Goal: Task Accomplishment & Management: Complete application form

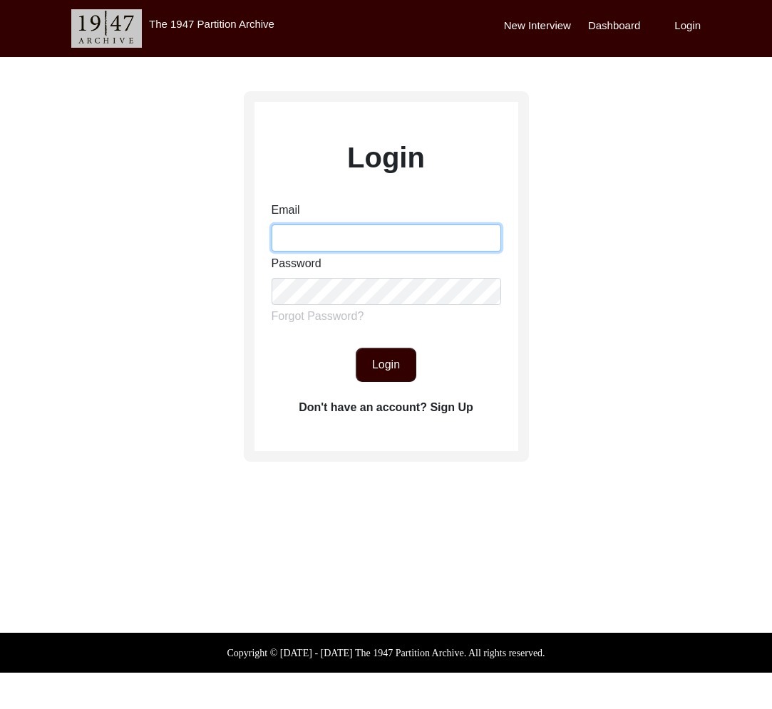
click at [384, 227] on input "Email" at bounding box center [387, 238] width 230 height 27
type input "[EMAIL_ADDRESS][DOMAIN_NAME]"
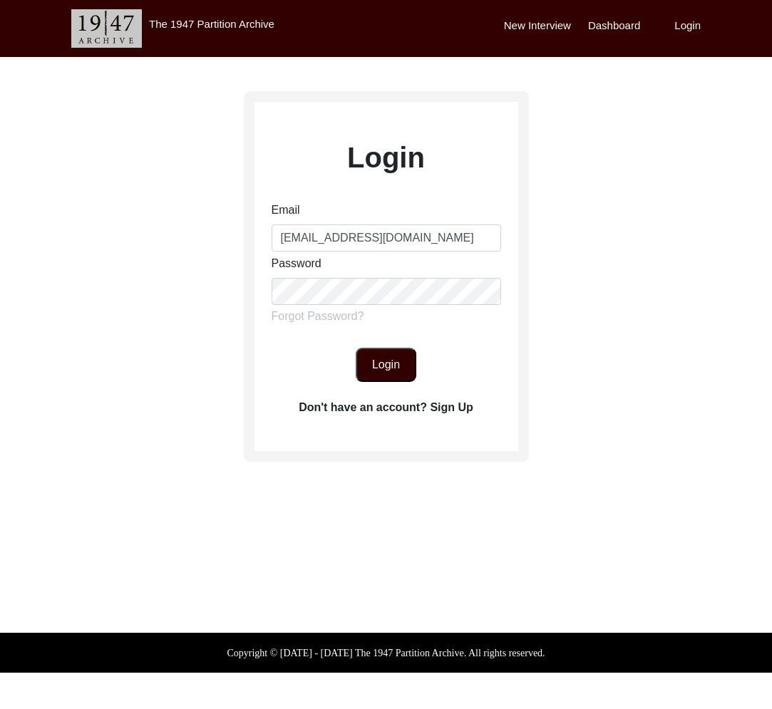
click at [399, 366] on button "Login" at bounding box center [386, 365] width 61 height 34
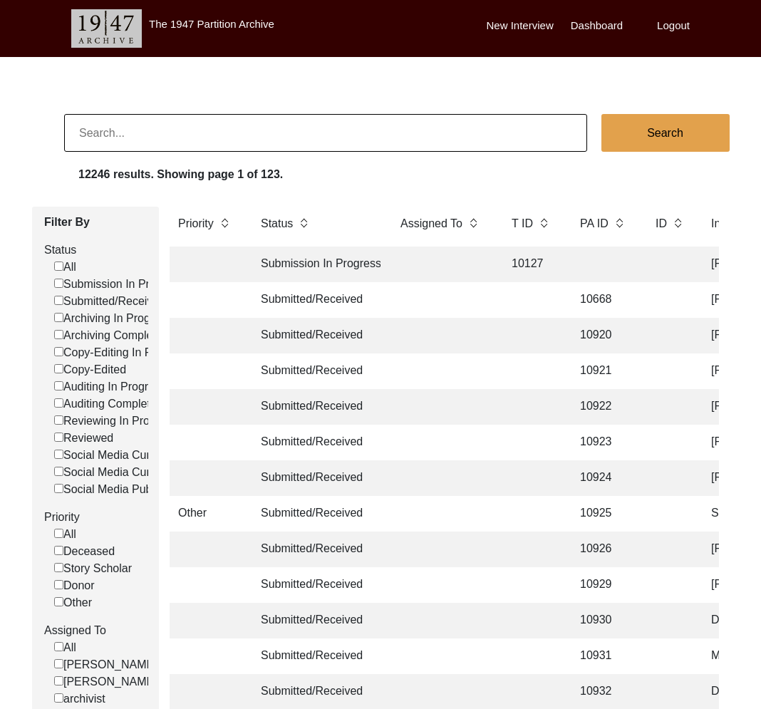
click at [124, 128] on input at bounding box center [325, 133] width 523 height 38
paste input "[PERSON_NAME]"
type input "[PERSON_NAME]"
checkbox input "false"
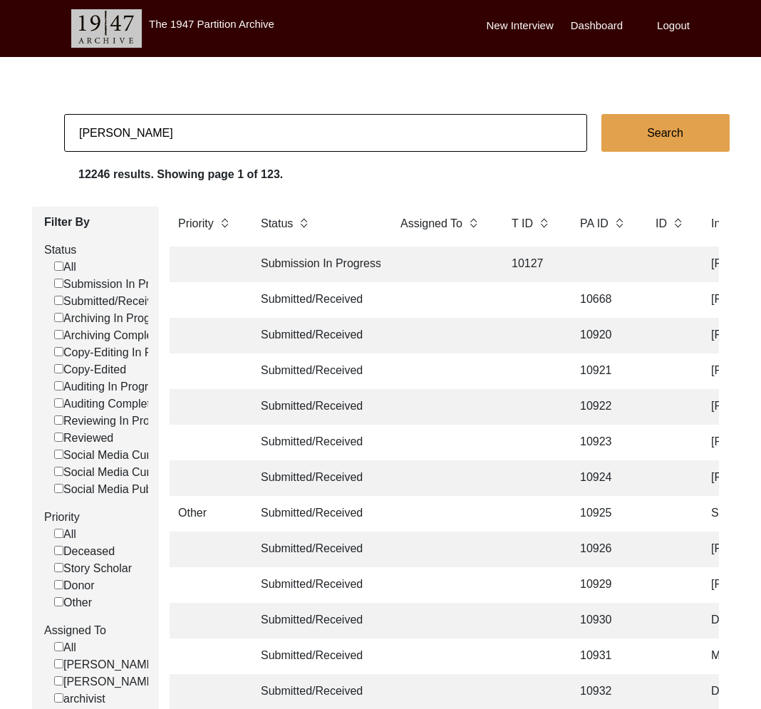
checkbox input "false"
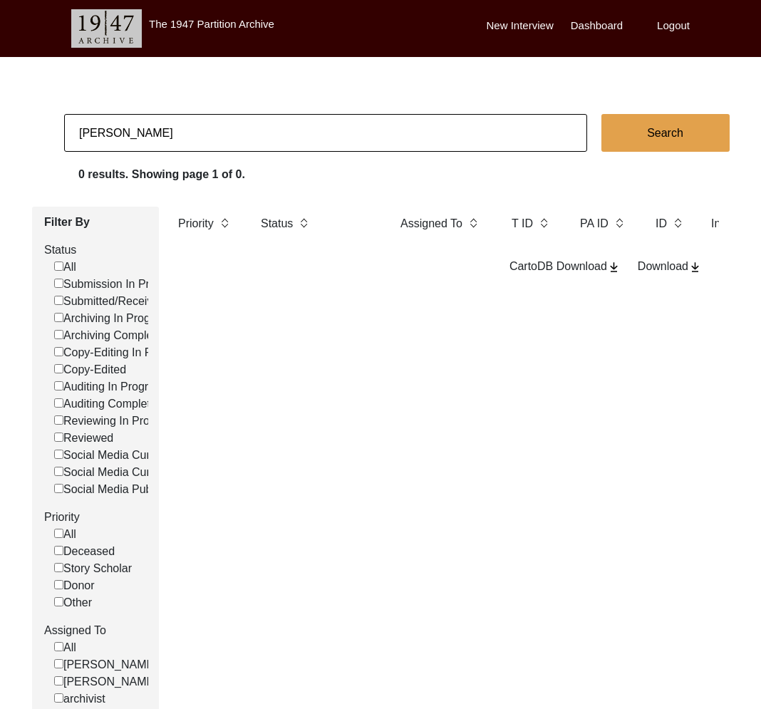
click at [188, 124] on input "[PERSON_NAME]" at bounding box center [325, 133] width 523 height 38
paste input "[PERSON_NAME]"
type input "[PERSON_NAME]"
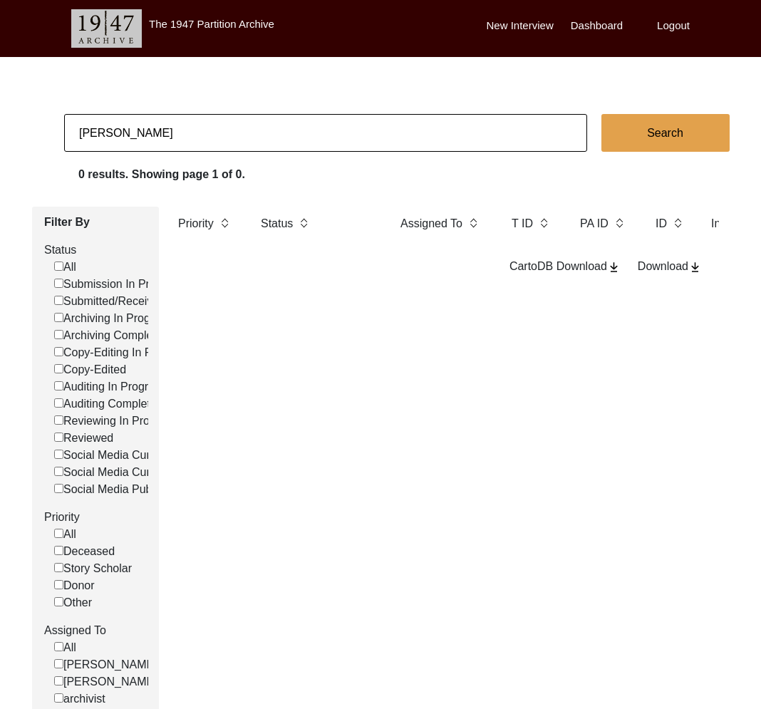
checkbox input "false"
click at [175, 142] on input "[PERSON_NAME]" at bounding box center [325, 133] width 523 height 38
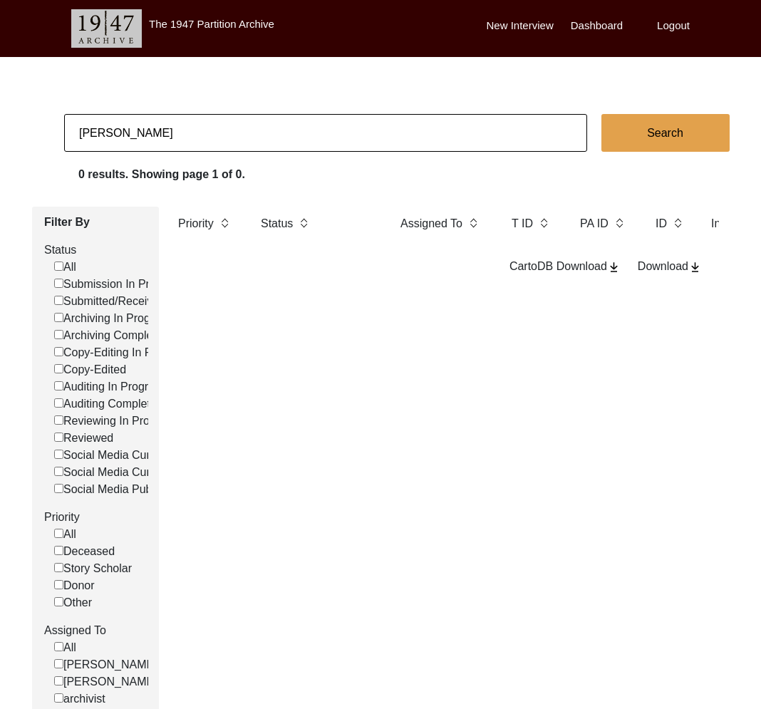
click at [175, 142] on input "[PERSON_NAME]" at bounding box center [325, 133] width 523 height 38
paste input "[PERSON_NAME]"
type input "[PERSON_NAME]"
checkbox input "false"
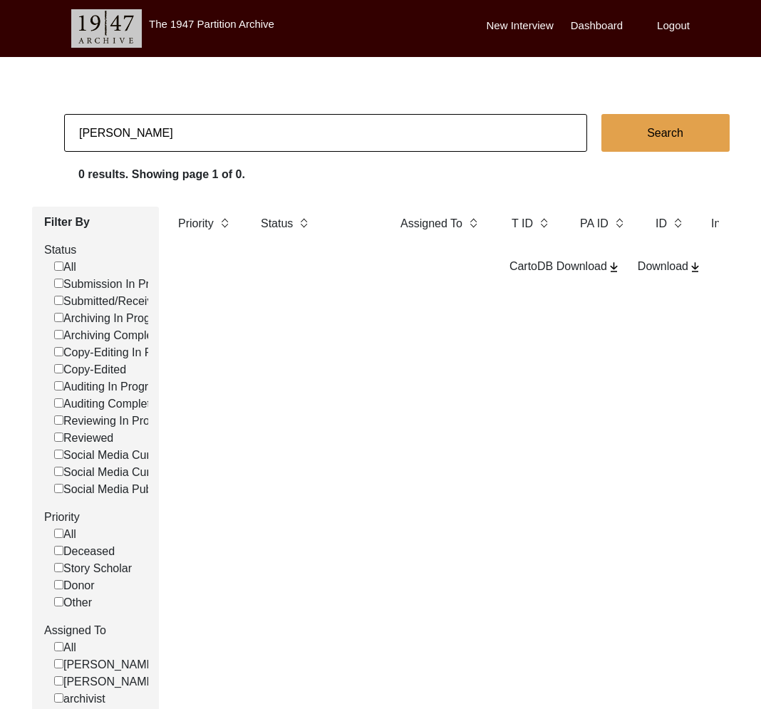
checkbox input "false"
click at [181, 133] on input "[PERSON_NAME]" at bounding box center [325, 133] width 523 height 38
paste input "[PERSON_NAME]"
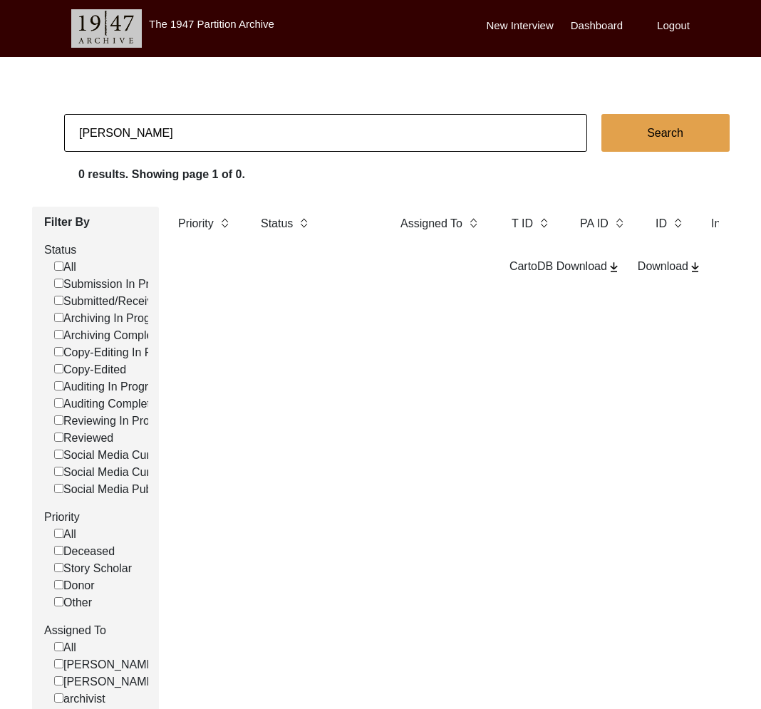
type input "[PERSON_NAME]"
checkbox input "false"
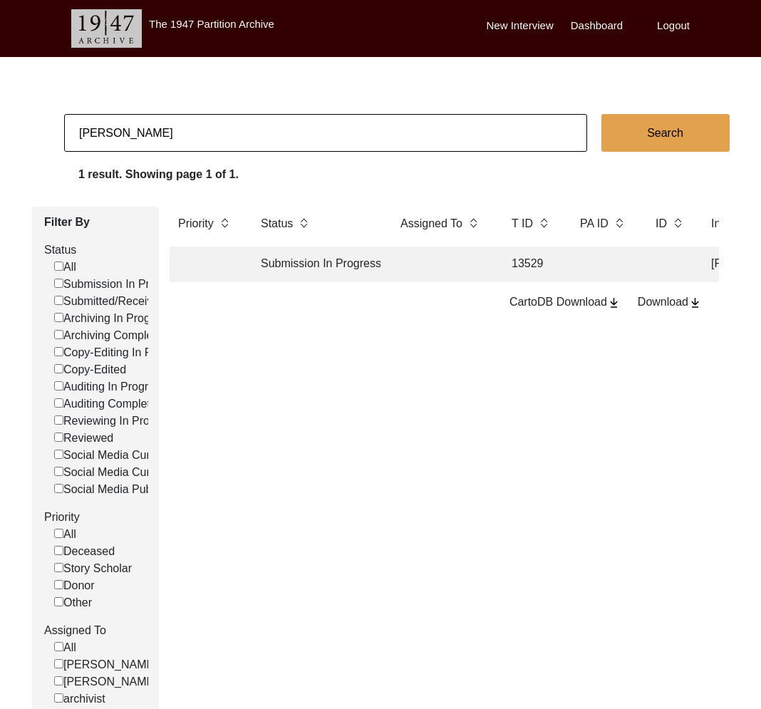
click at [235, 144] on input "[PERSON_NAME]" at bounding box center [325, 133] width 523 height 38
type input "[PERSON_NAME] Puri"
checkbox input "false"
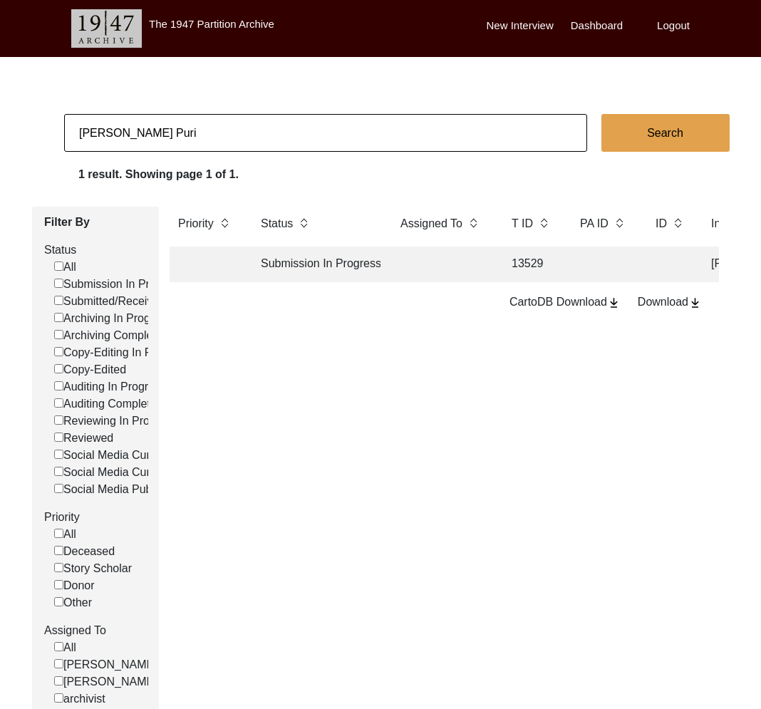
checkbox input "false"
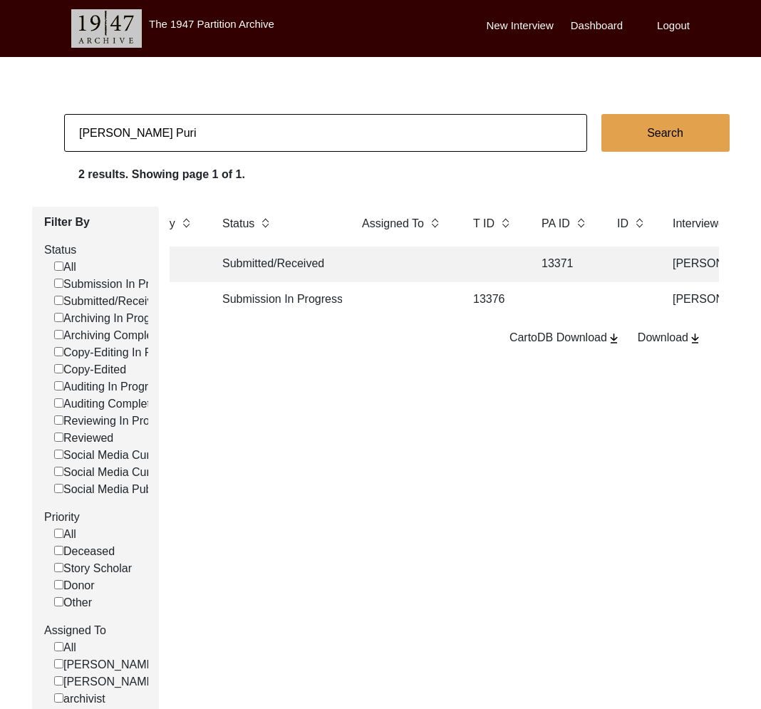
scroll to position [0, 38]
click at [356, 139] on input "[PERSON_NAME] Puri" at bounding box center [325, 133] width 523 height 38
type input "[PERSON_NAME]"
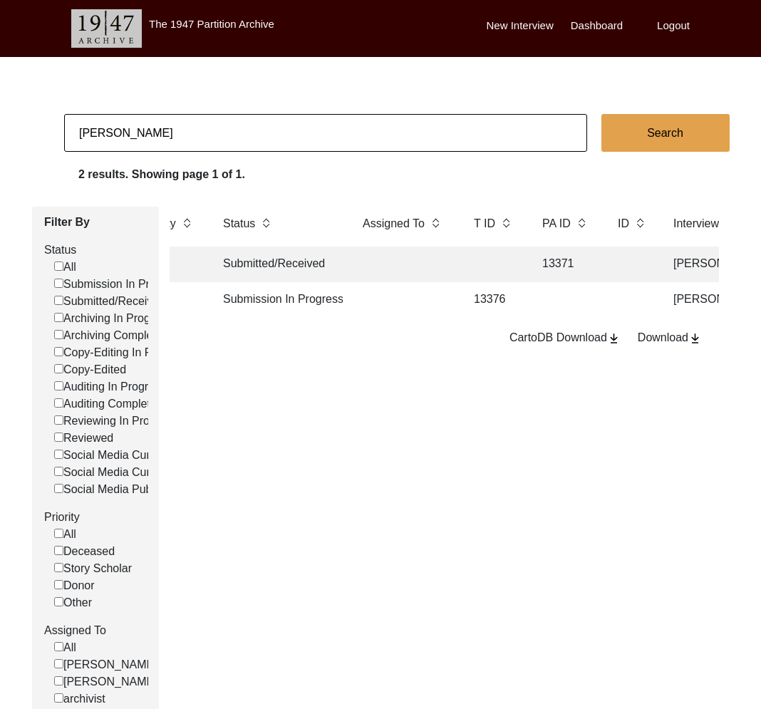
checkbox input "false"
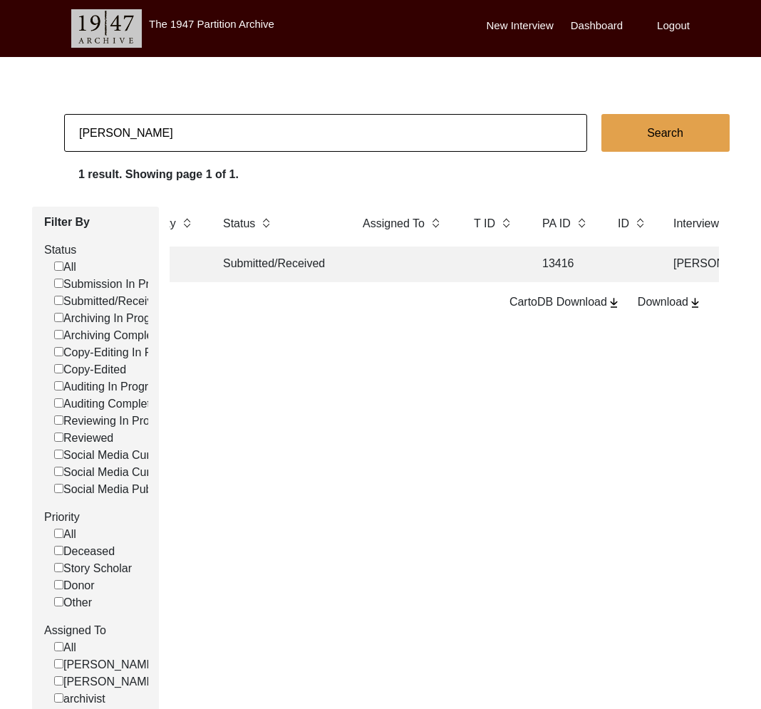
click at [264, 257] on td "Submitted/Received" at bounding box center [279, 265] width 128 height 36
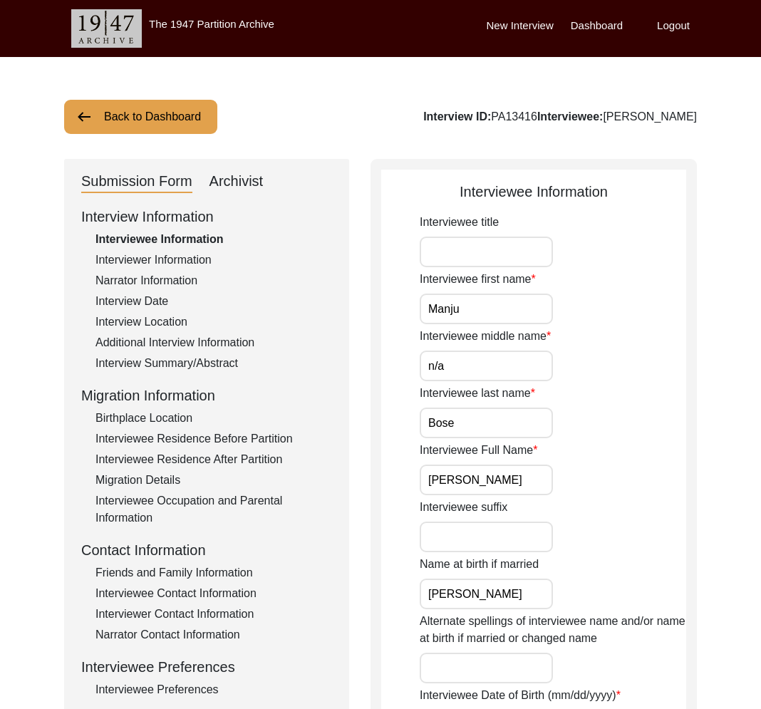
click at [182, 119] on button "Back to Dashboard" at bounding box center [140, 117] width 153 height 34
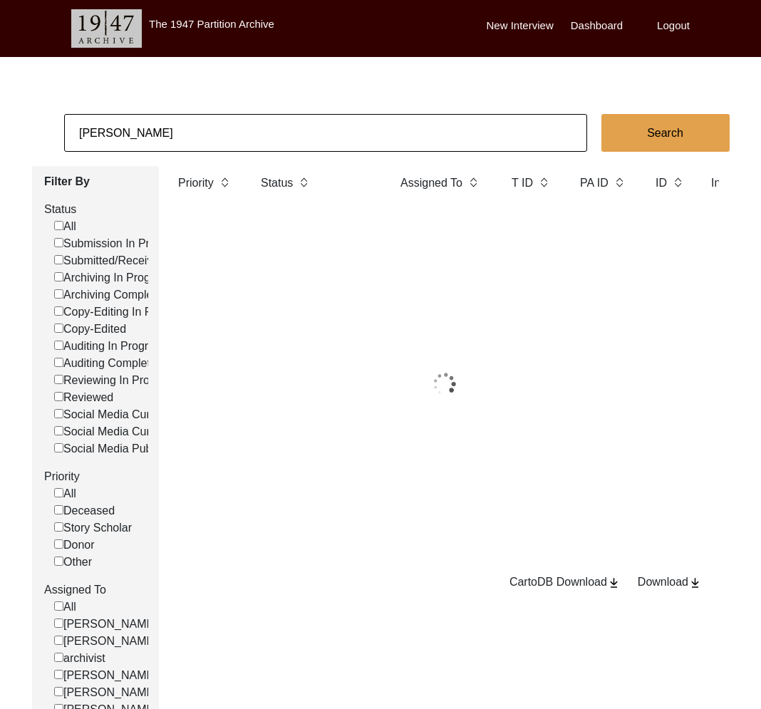
click at [207, 135] on input "[PERSON_NAME]" at bounding box center [325, 133] width 523 height 38
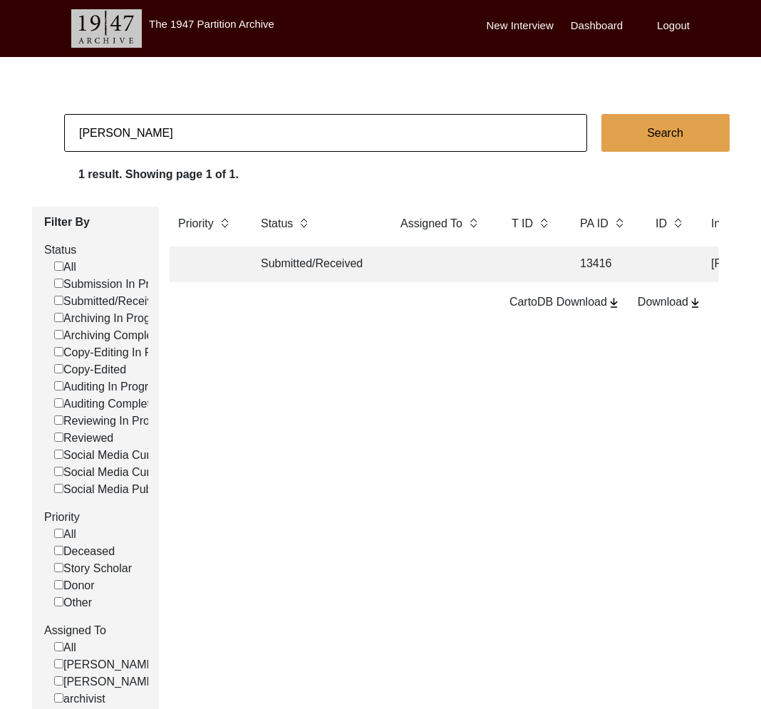
click at [207, 135] on input "[PERSON_NAME]" at bounding box center [325, 133] width 523 height 38
type input "13325"
checkbox input "false"
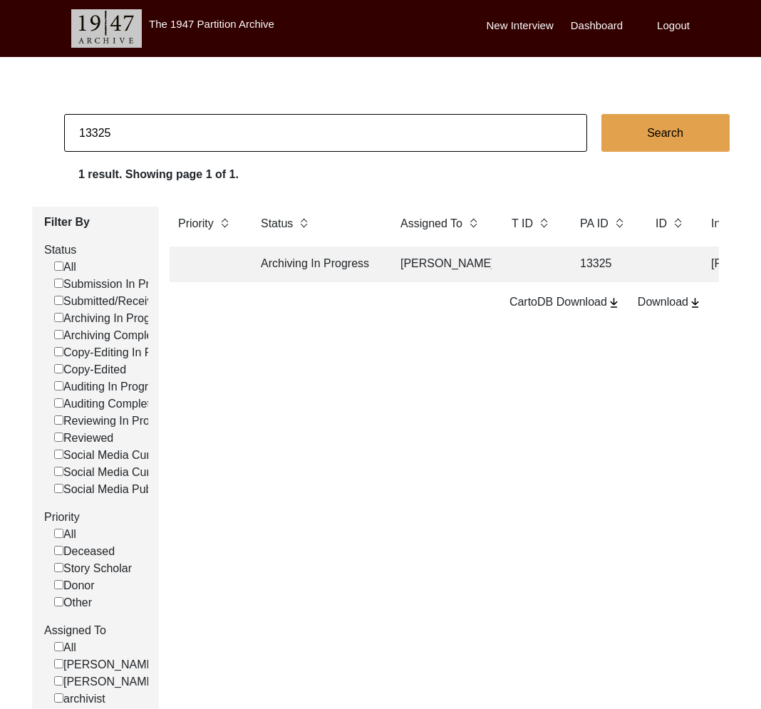
click at [374, 254] on td "Archiving In Progress" at bounding box center [316, 265] width 128 height 36
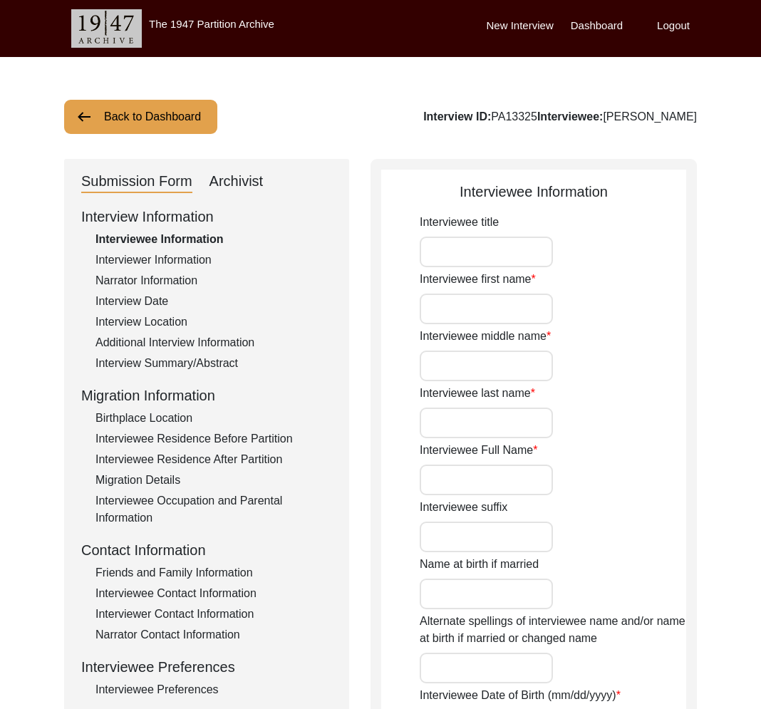
type input "Mr."
type input "[PERSON_NAME]"
type input "N/A"
type input "Saha"
type input "[PERSON_NAME]"
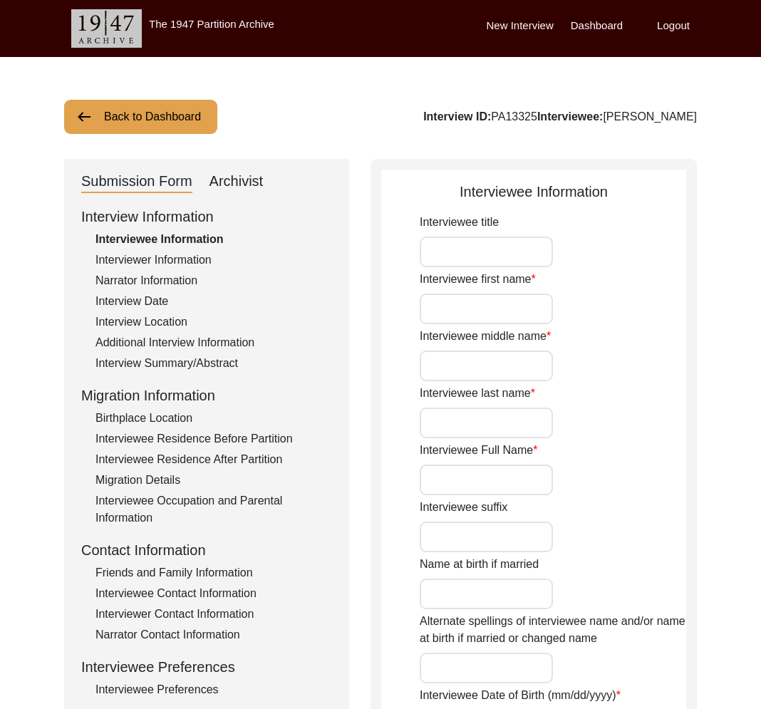
type input "[DATE]"
type input "84"
type input "[DEMOGRAPHIC_DATA]"
click at [255, 183] on div "Archivist" at bounding box center [237, 181] width 54 height 23
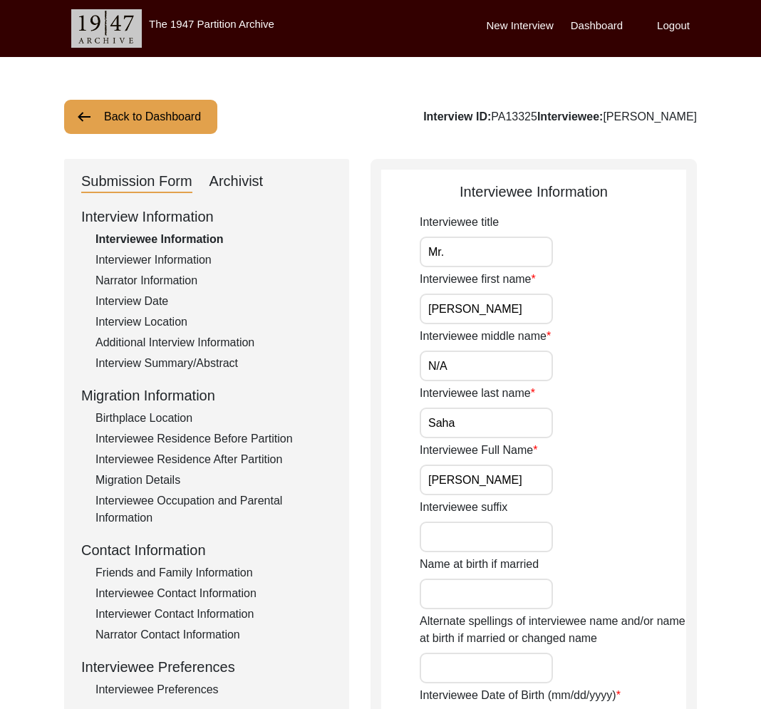
select select "Archiving In Progress"
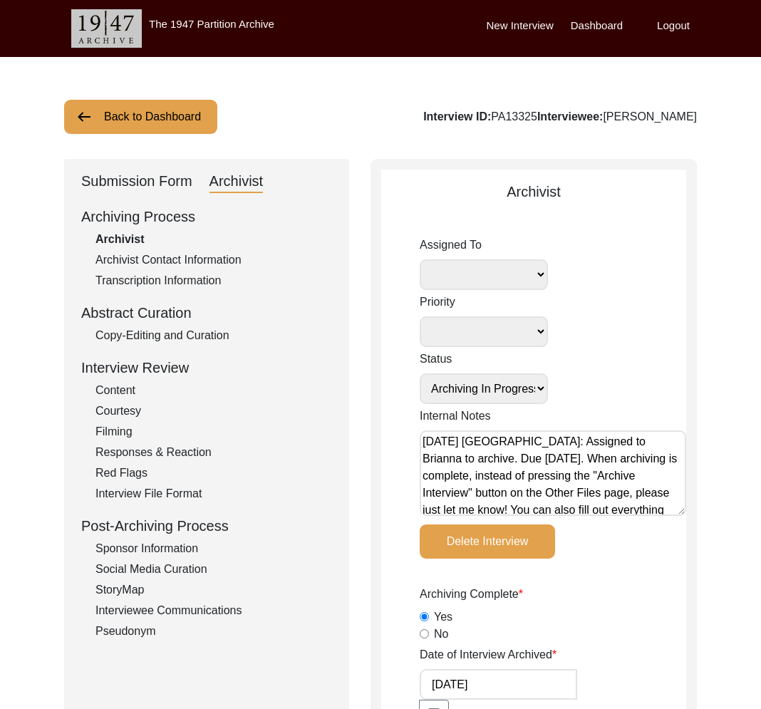
select select "442"
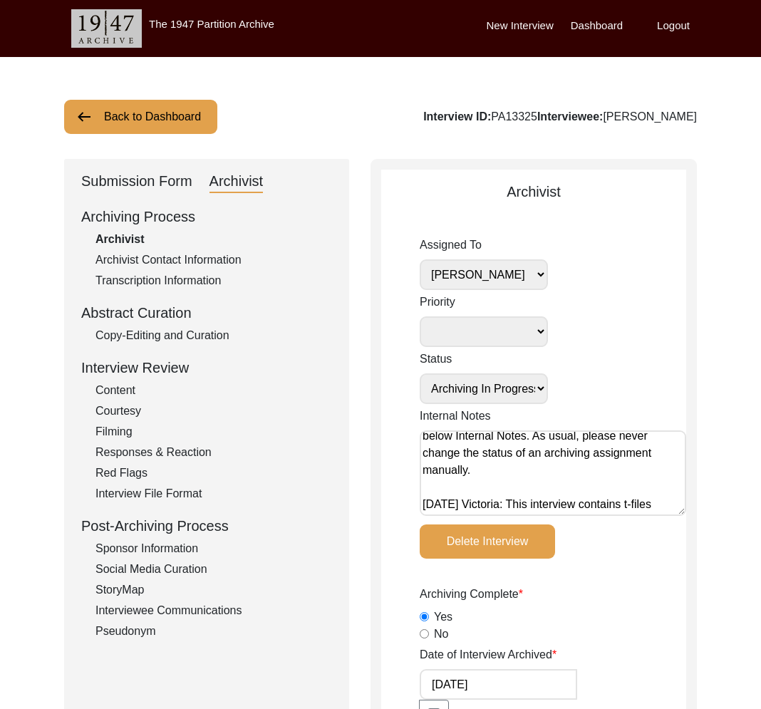
click at [180, 115] on button "Back to Dashboard" at bounding box center [140, 117] width 153 height 34
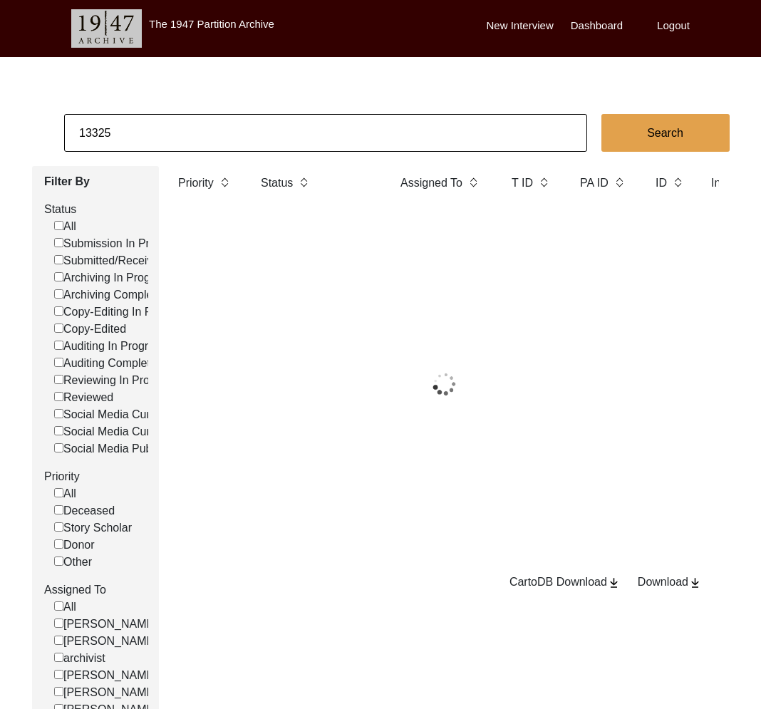
click at [195, 129] on input "13325" at bounding box center [325, 133] width 523 height 38
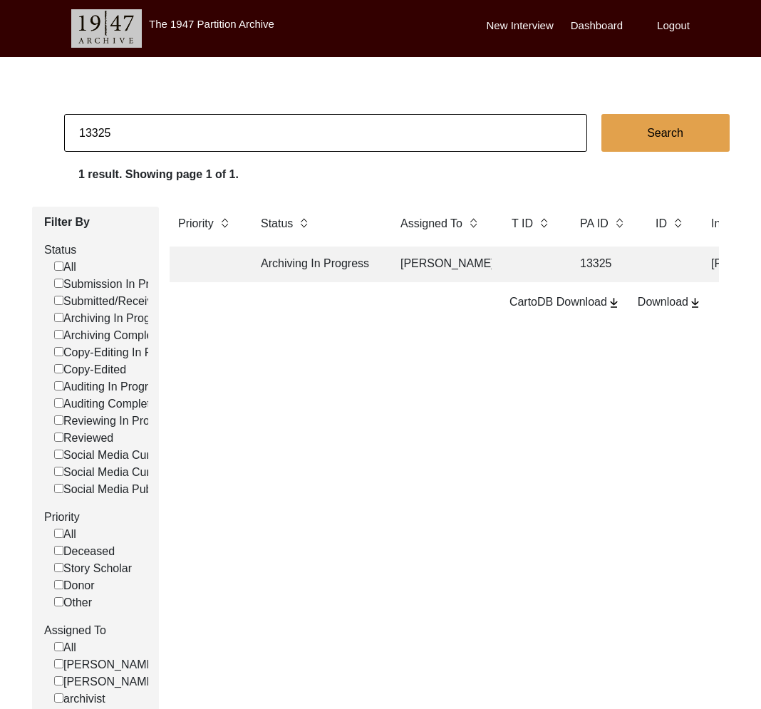
click at [195, 129] on input "13325" at bounding box center [325, 133] width 523 height 38
paste input "1371"
type input "11371"
checkbox input "false"
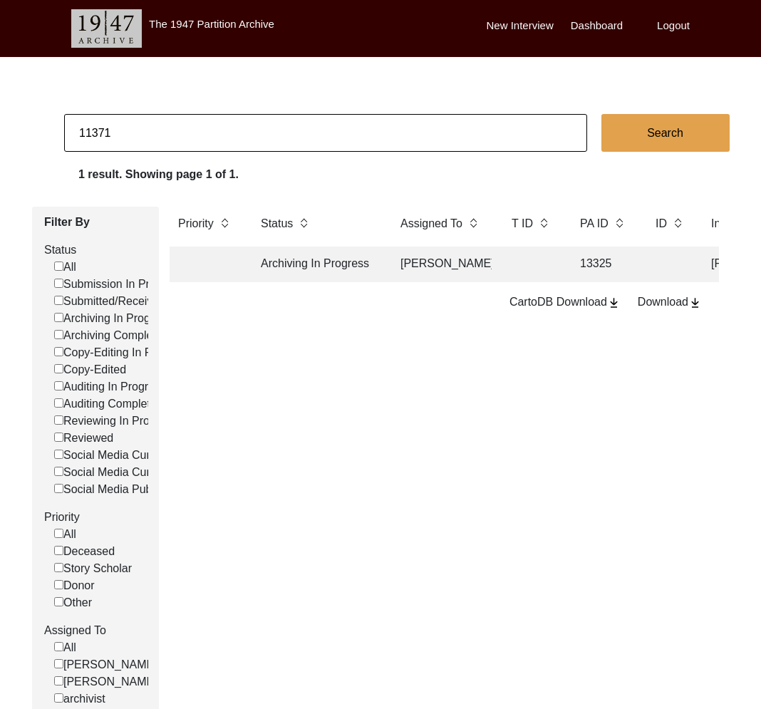
checkbox input "false"
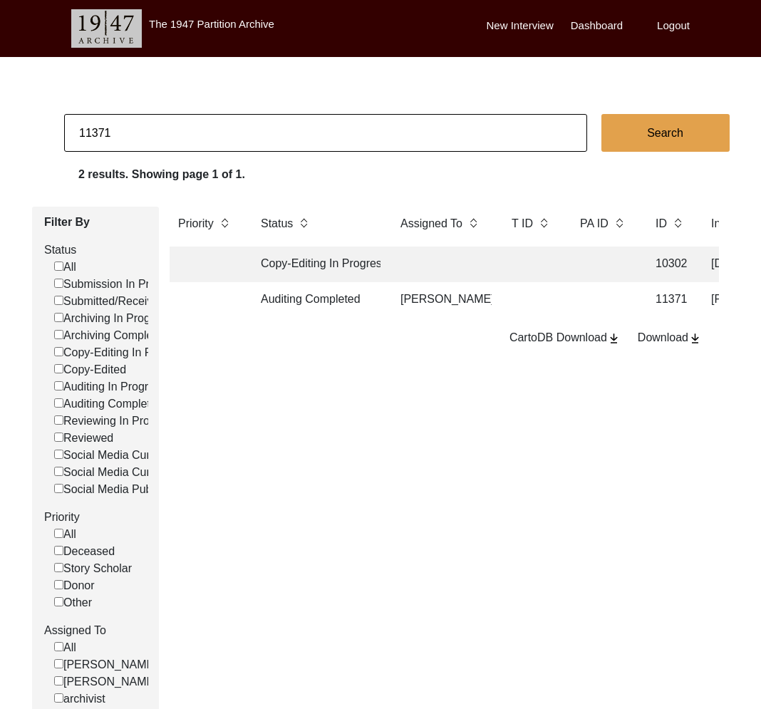
click at [400, 299] on td "[PERSON_NAME]" at bounding box center [442, 300] width 100 height 36
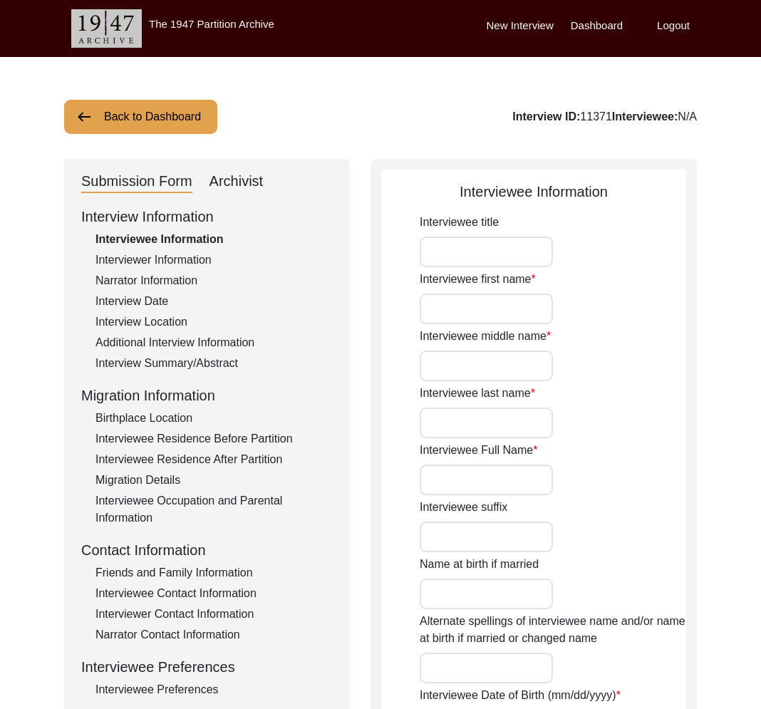
type input "Nanak"
type input "N/A"
type input "Ahuja"
type input "[PERSON_NAME] [PERSON_NAME]"
type input "1942"
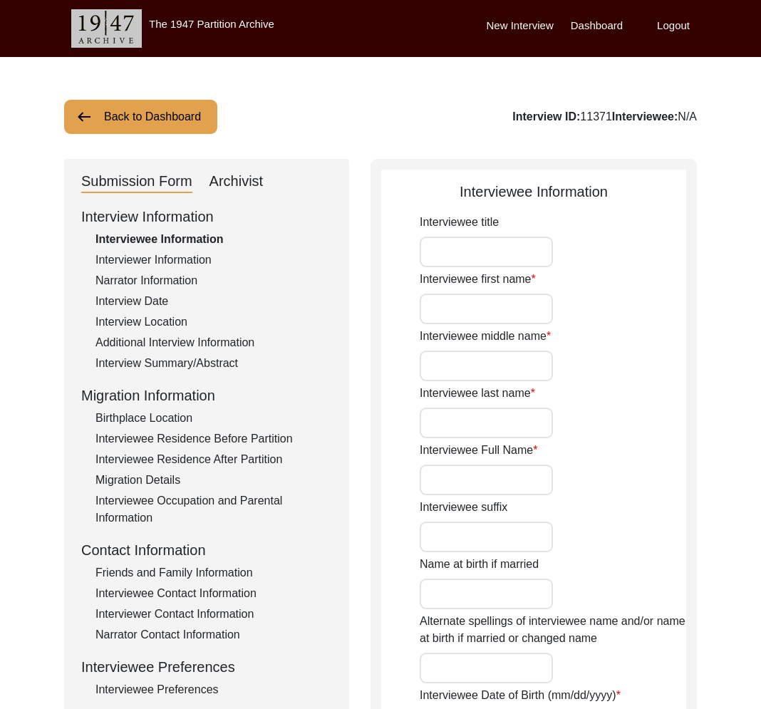
type input "82"
type input "[DEMOGRAPHIC_DATA]"
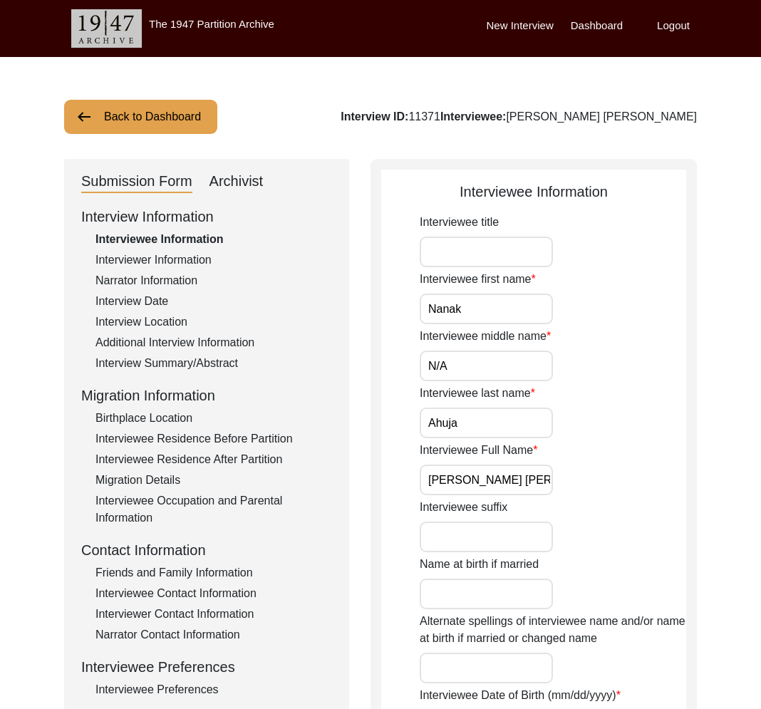
click at [233, 181] on div "Archivist" at bounding box center [237, 181] width 54 height 23
select select "442"
select select "Auditing Completed"
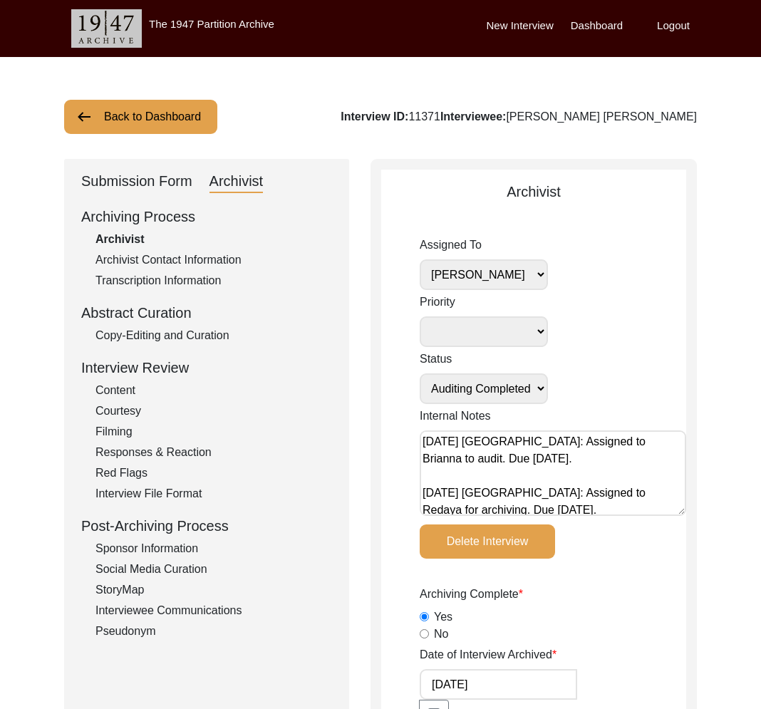
click at [174, 178] on div "Submission Form" at bounding box center [136, 181] width 111 height 23
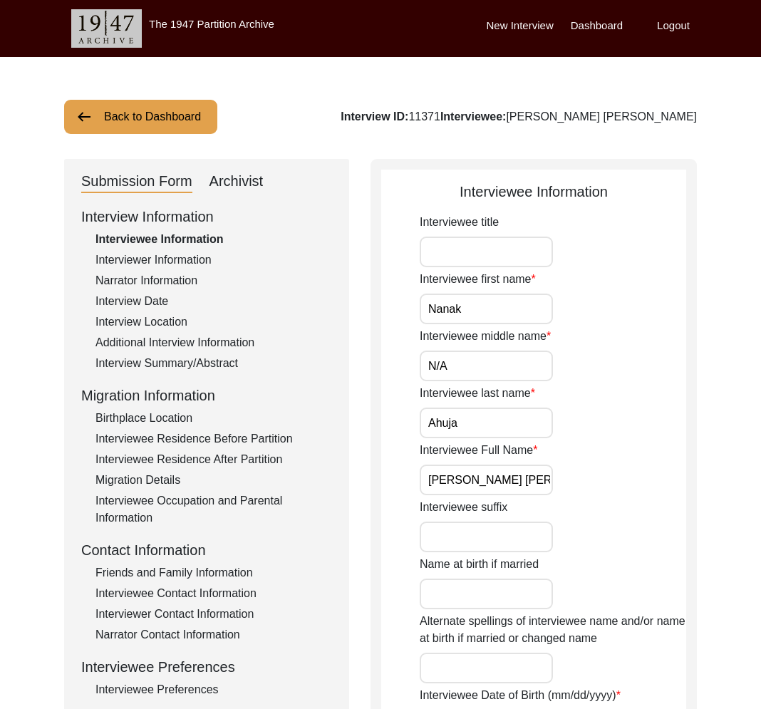
click at [187, 120] on button "Back to Dashboard" at bounding box center [140, 117] width 153 height 34
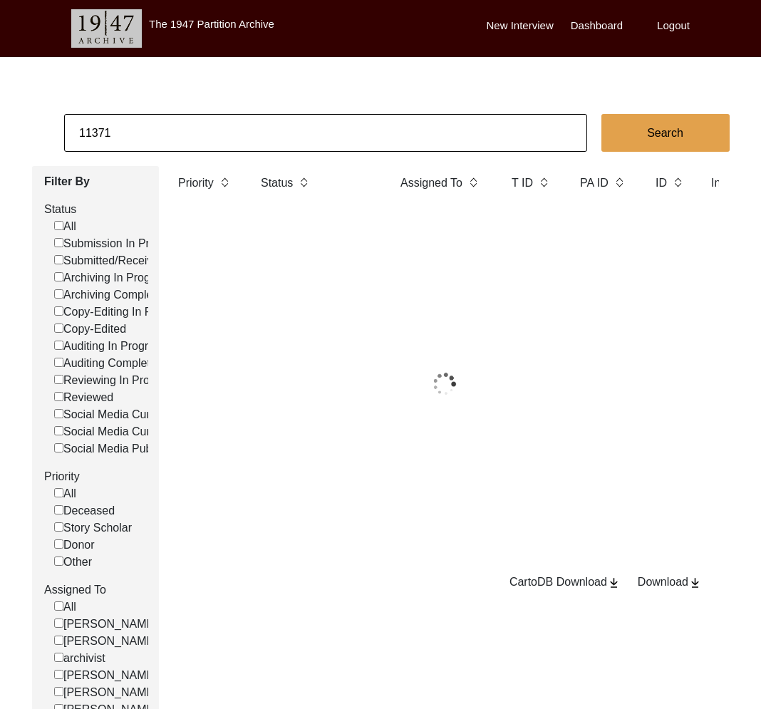
click at [217, 140] on input "11371" at bounding box center [325, 133] width 523 height 38
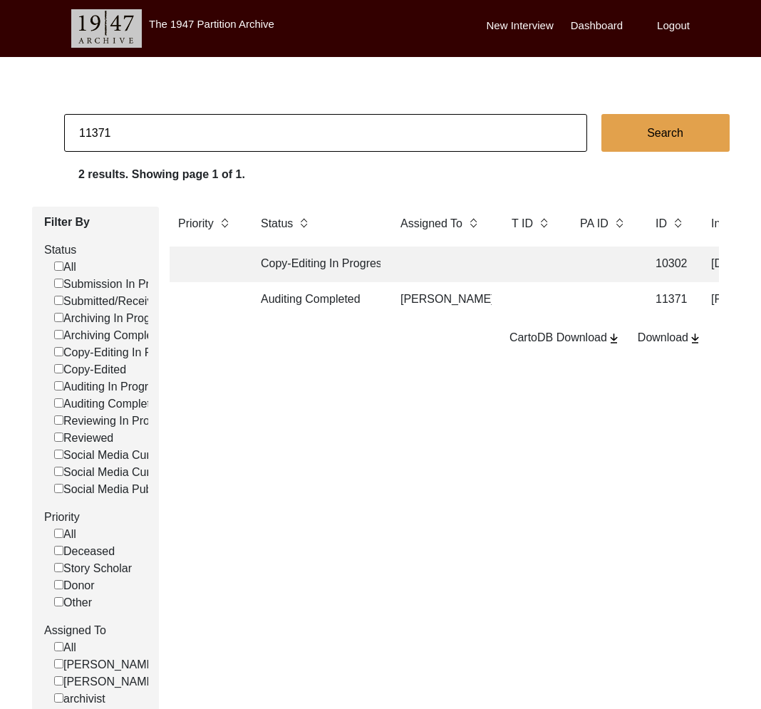
paste input "87"
type input "11387"
checkbox input "false"
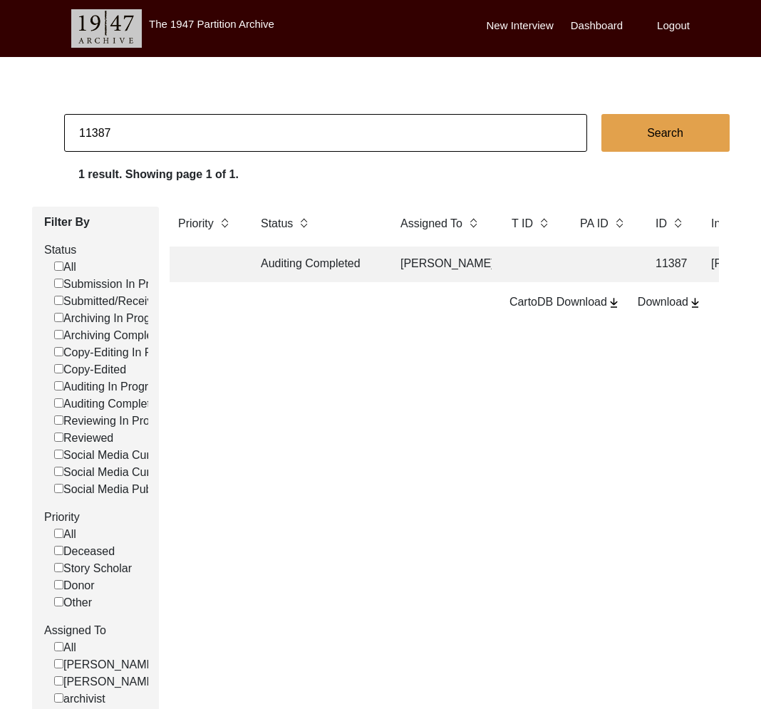
click at [362, 272] on td "Auditing Completed" at bounding box center [316, 265] width 128 height 36
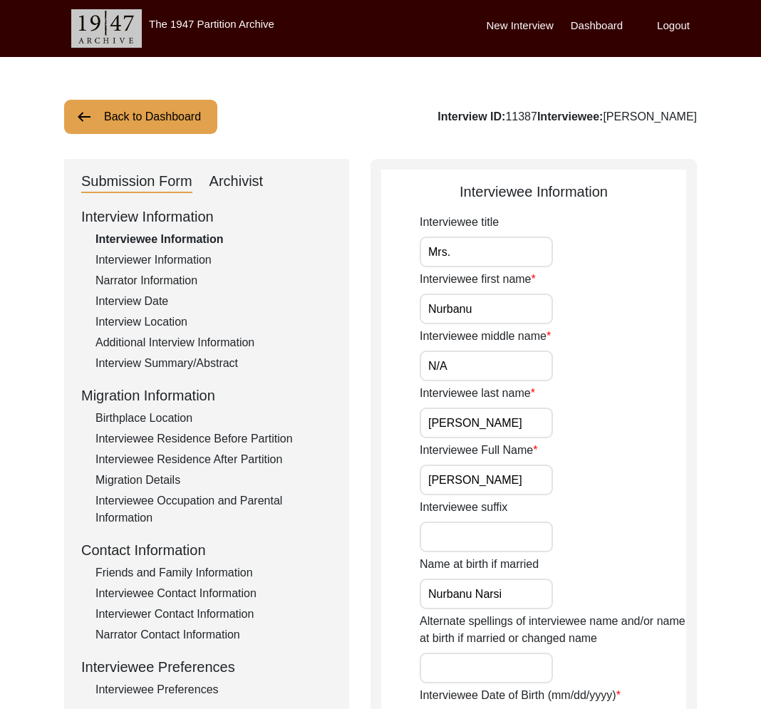
click at [247, 180] on div "Archivist" at bounding box center [237, 181] width 54 height 23
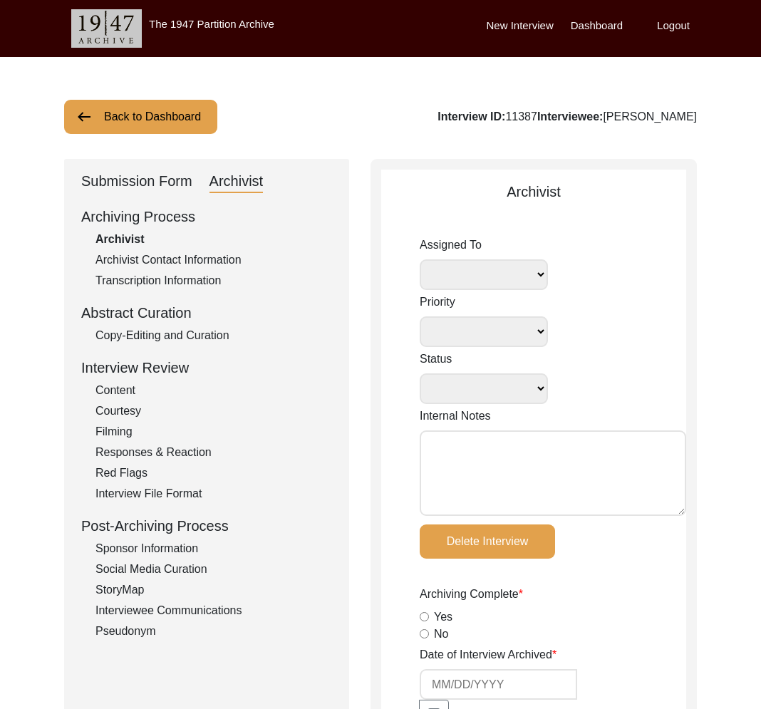
select select
select select "Auditing Completed"
type textarea "[DATE] [GEOGRAPHIC_DATA]: Assigned to Brianna to audit. Due [DATE]. [DATE] [GEO…"
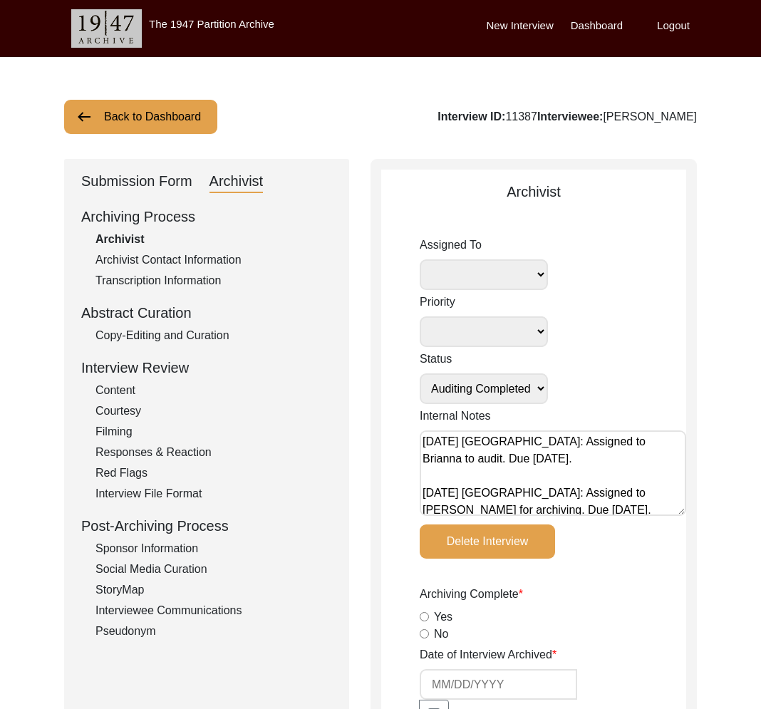
radio input "true"
type input "[DATE]"
type textarea "Loremip 09, 6609 Dolors: Ametcons Adipiscinge Seddo eiusmod te inc utl et dolo …"
type input "[DATE]"
type input "N/A"
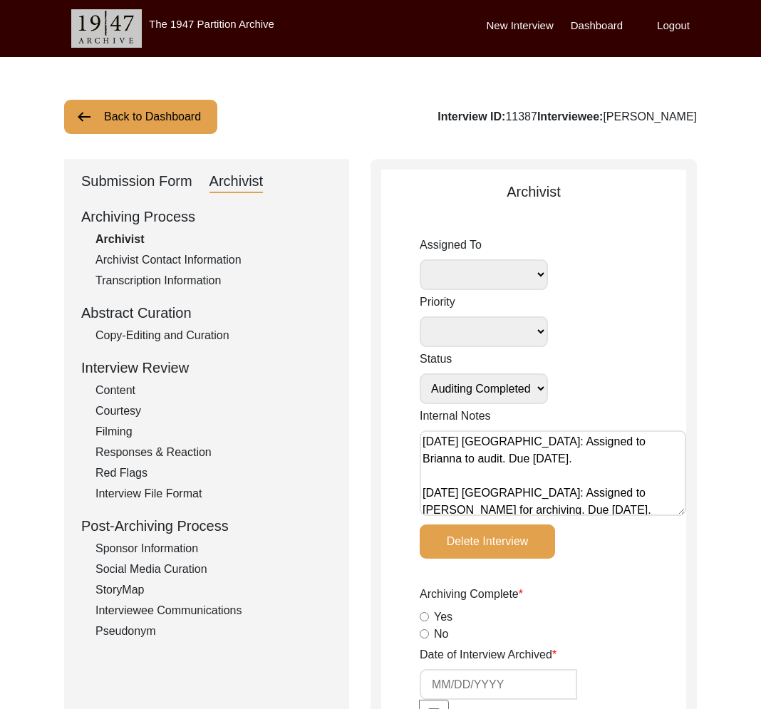
radio input "true"
type textarea "-"
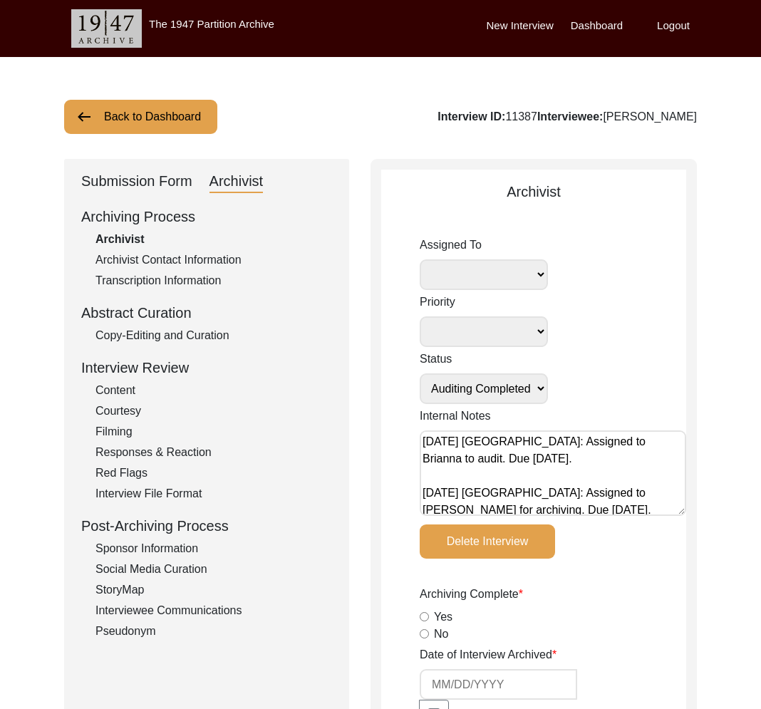
radio input "true"
type input "0:49:26"
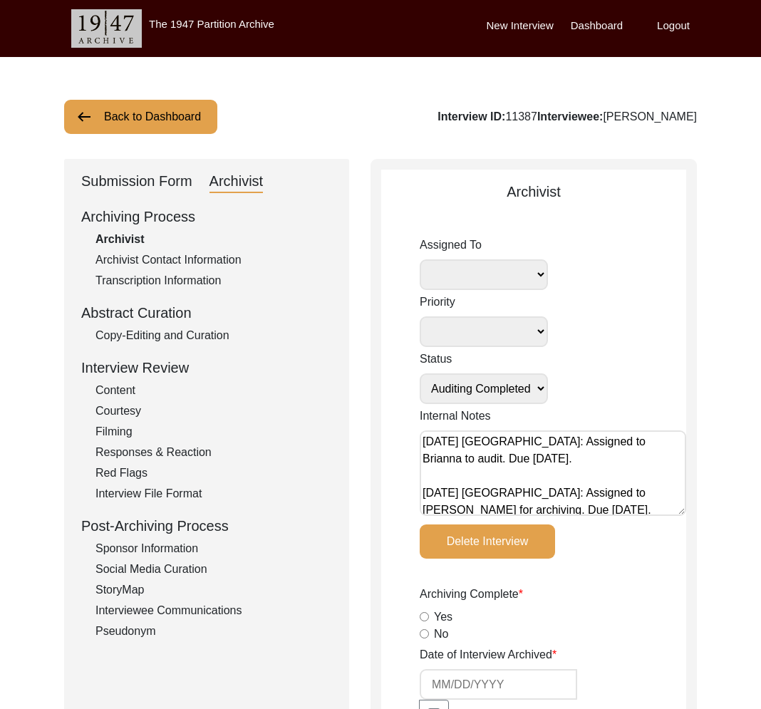
radio input "true"
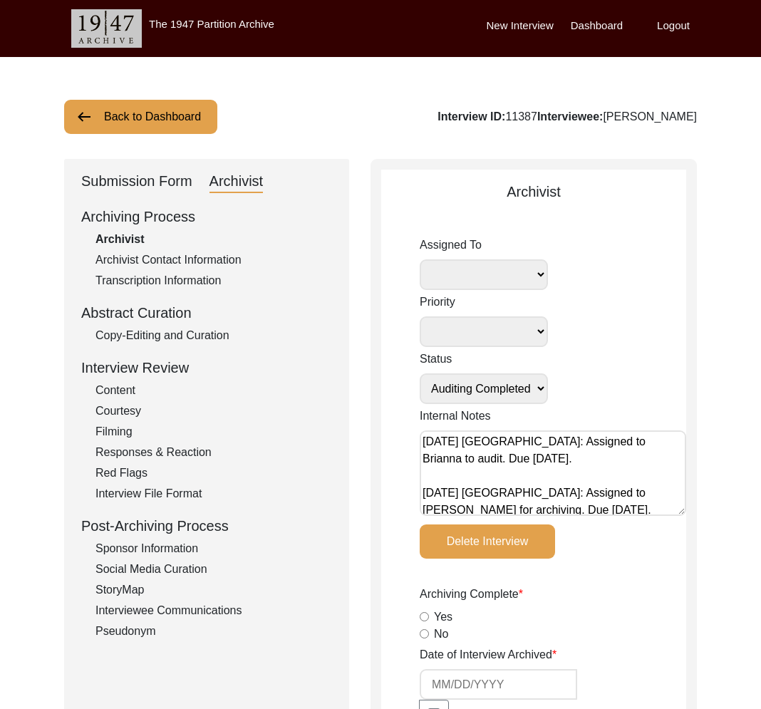
type input "22"
radio input "true"
type textarea "-"
type input "mp4"
type input "-"
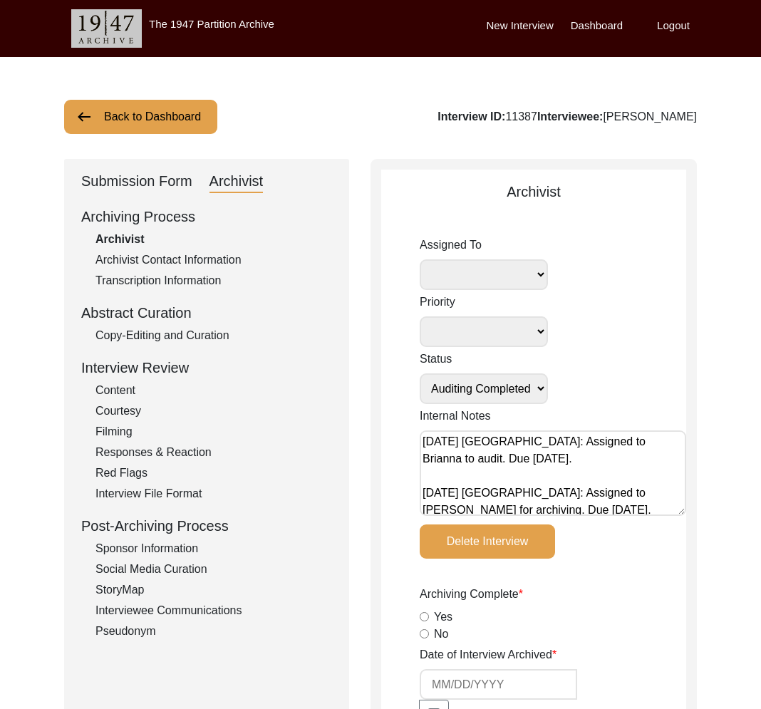
type input "536.8 MB"
select select "442"
click at [157, 182] on div "Submission Form" at bounding box center [136, 181] width 111 height 23
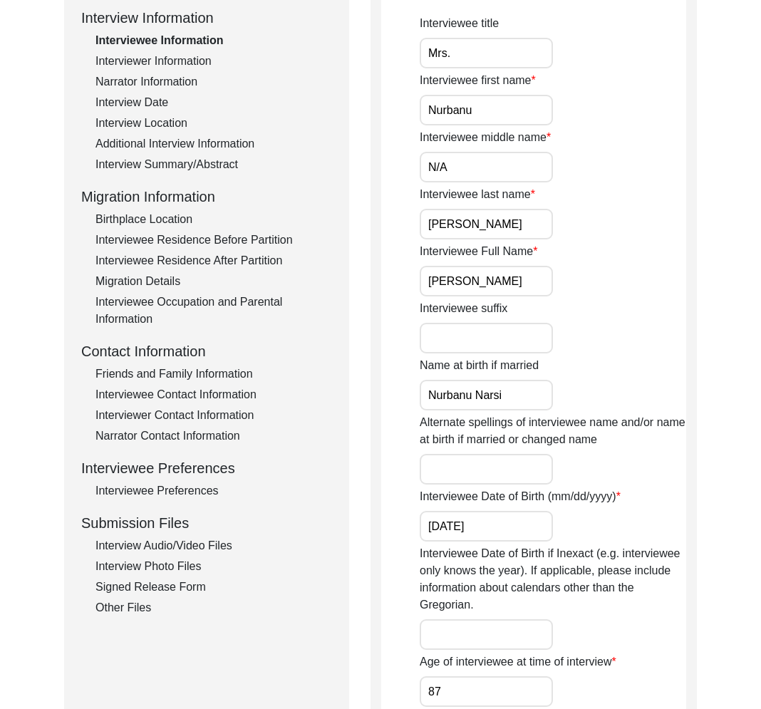
scroll to position [646, 0]
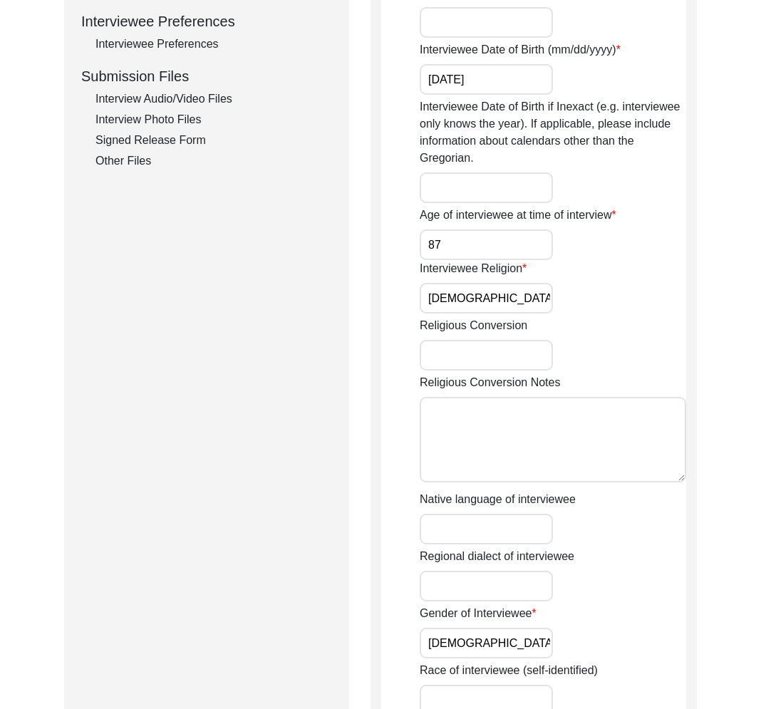
click at [154, 113] on div "Interview Photo Files" at bounding box center [214, 119] width 237 height 17
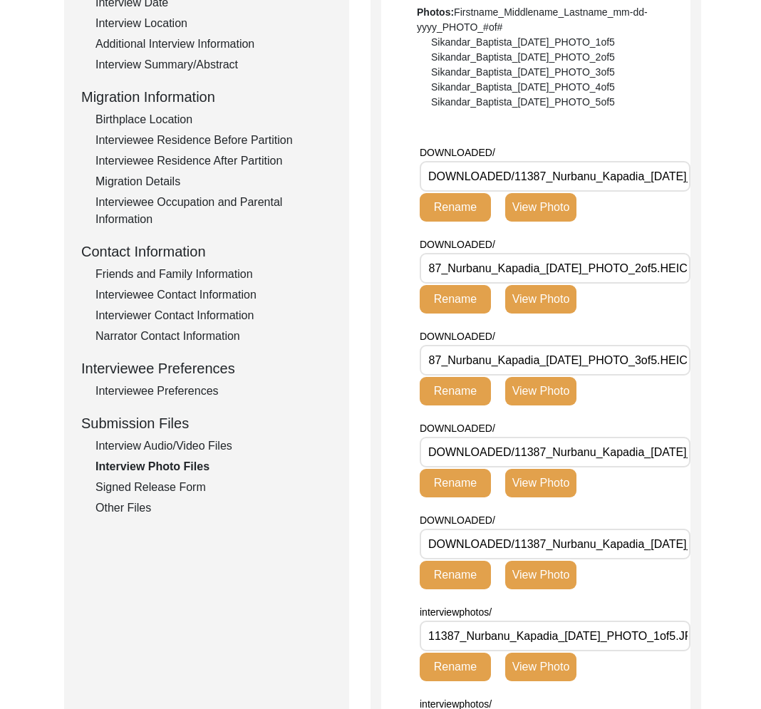
scroll to position [0, 0]
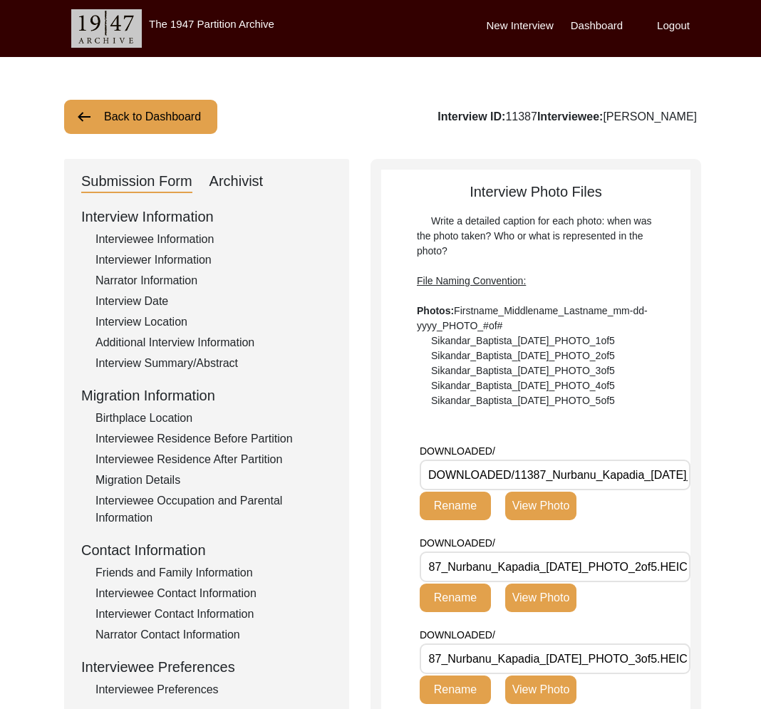
click at [247, 182] on div "Archivist" at bounding box center [237, 181] width 54 height 23
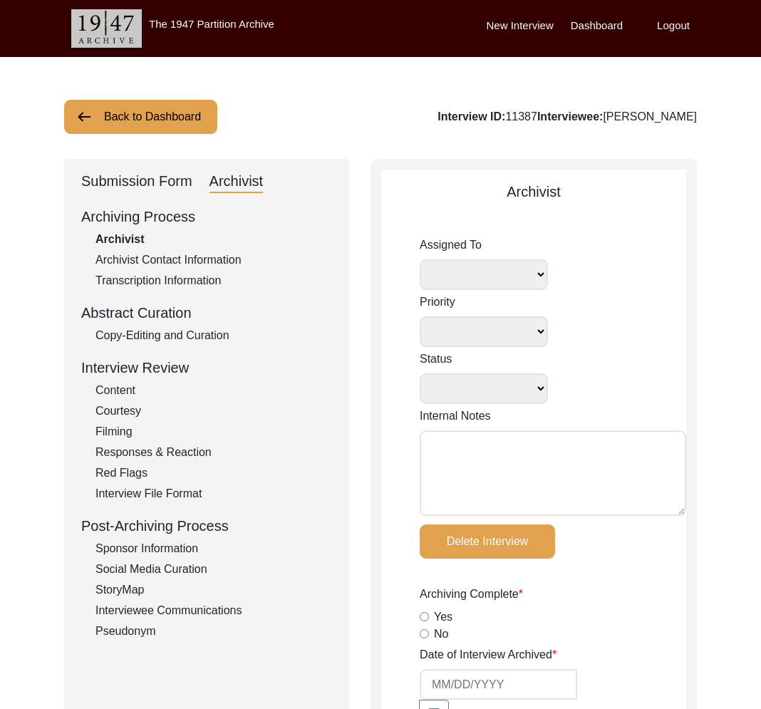
select select
select select "Auditing Completed"
type textarea "[DATE] [GEOGRAPHIC_DATA]: Assigned to Brianna to audit. Due [DATE]. [DATE] [GEO…"
radio input "true"
type input "[DATE]"
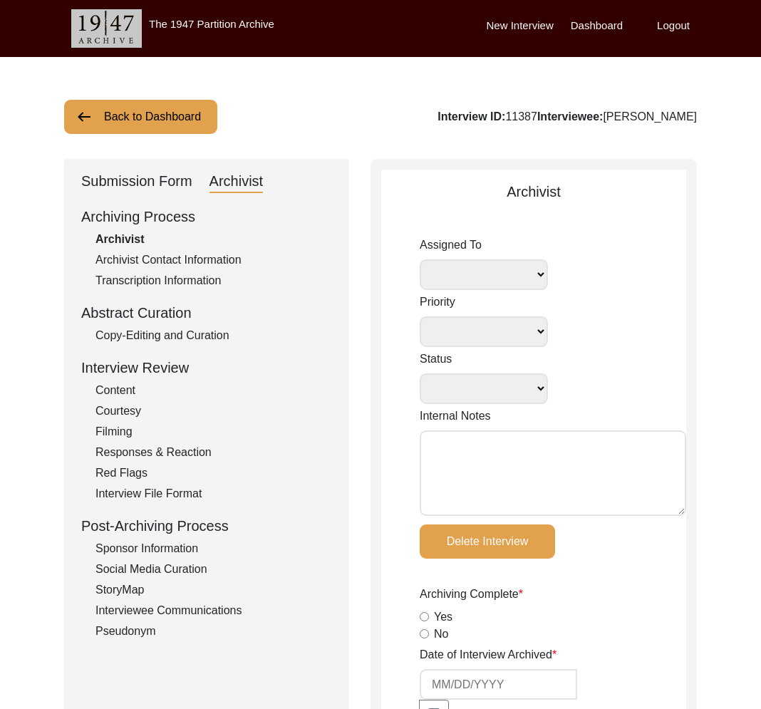
type textarea "Loremip 09, 6609 Dolors: Ametcons Adipiscinge Seddo eiusmod te inc utl et dolo …"
type input "[DATE]"
type input "N/A"
radio input "true"
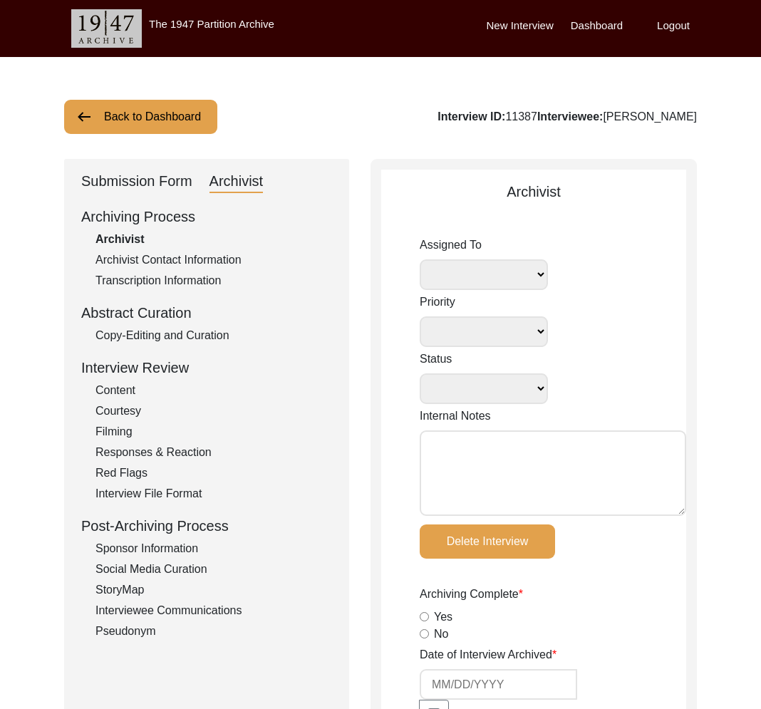
radio input "true"
type textarea "-"
radio input "true"
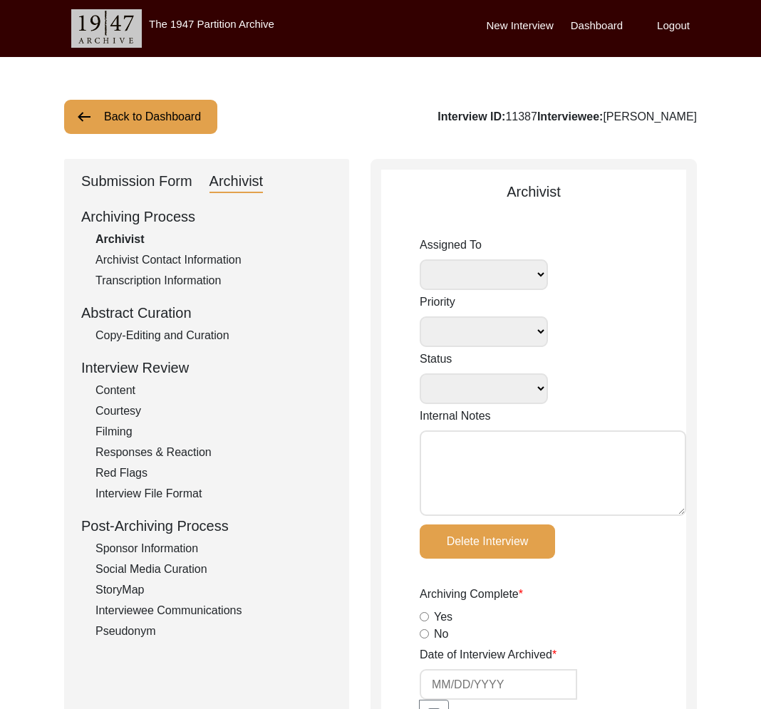
radio input "true"
type input "0:49:26"
radio input "true"
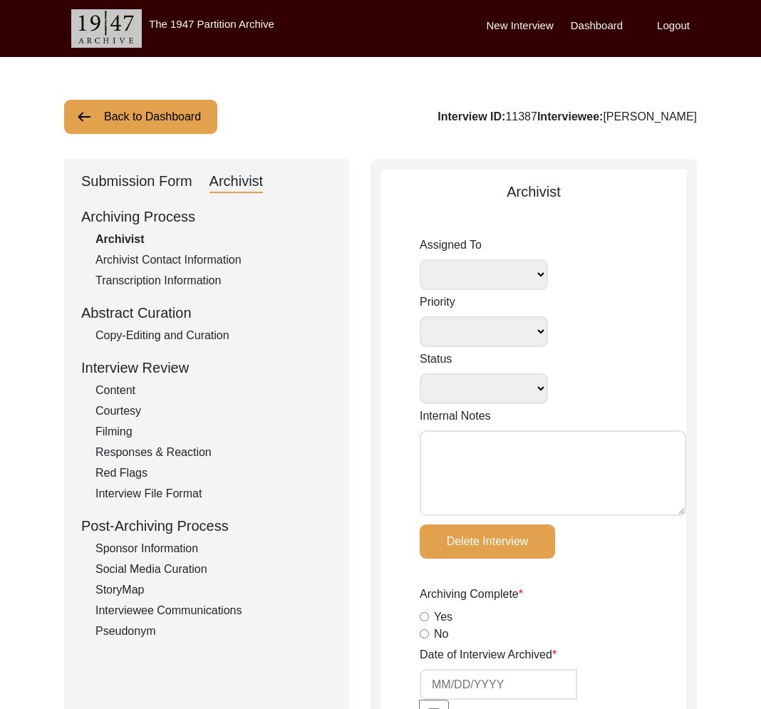
radio input "true"
type input "22"
radio input "true"
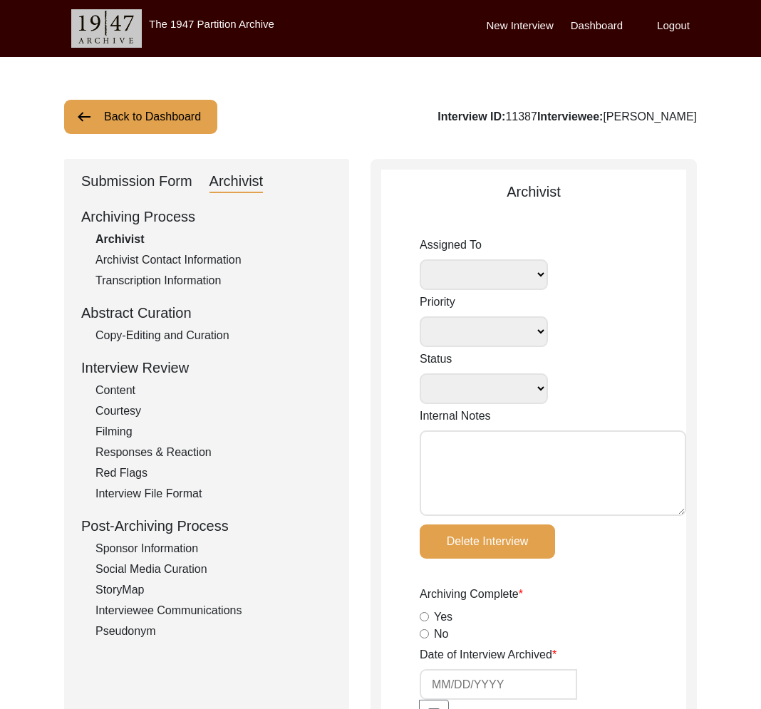
type textarea "-"
type input "mp4"
type input "-"
type input "536.8 MB"
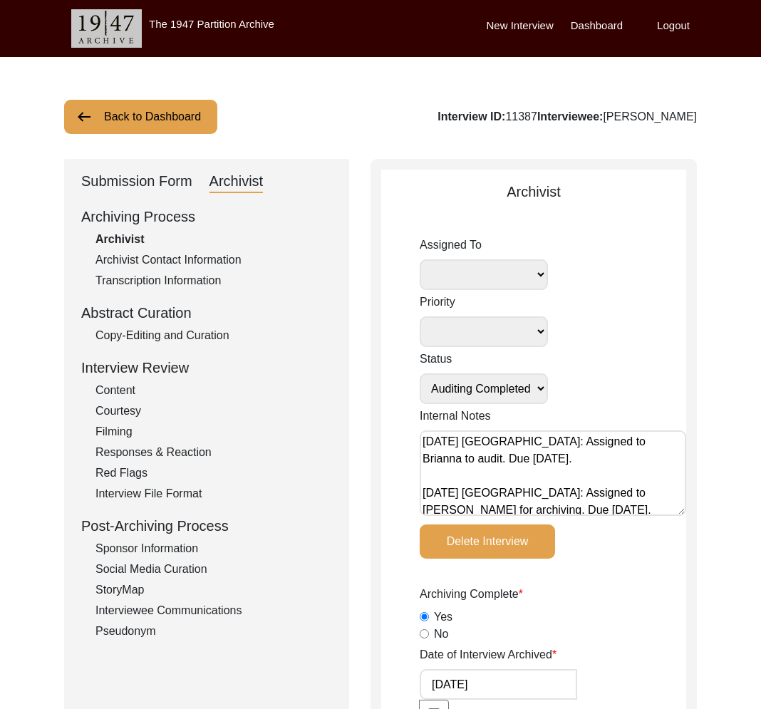
select select "442"
